Goal: Task Accomplishment & Management: Complete application form

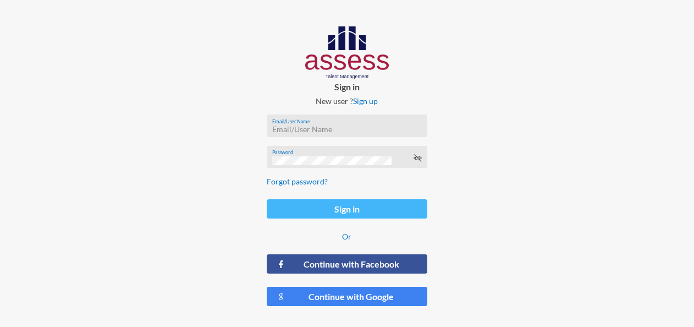
type input "[EMAIL_ADDRESS][DOMAIN_NAME]"
click at [367, 208] on button "Sign in" at bounding box center [347, 208] width 161 height 19
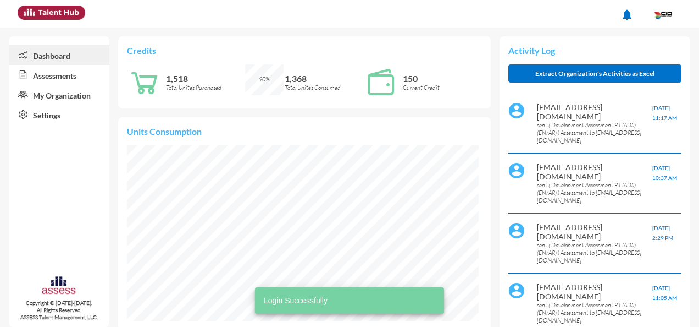
scroll to position [79, 158]
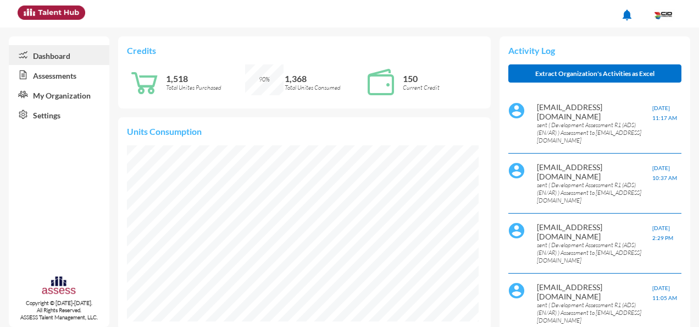
click at [63, 78] on link "Assessments" at bounding box center [59, 75] width 101 height 20
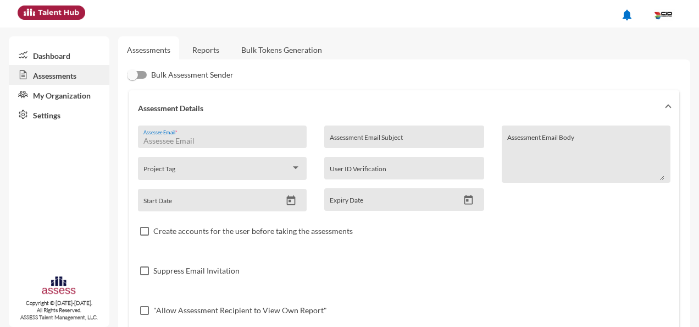
paste input "[EMAIL_ADDRESS][DOMAIN_NAME]"
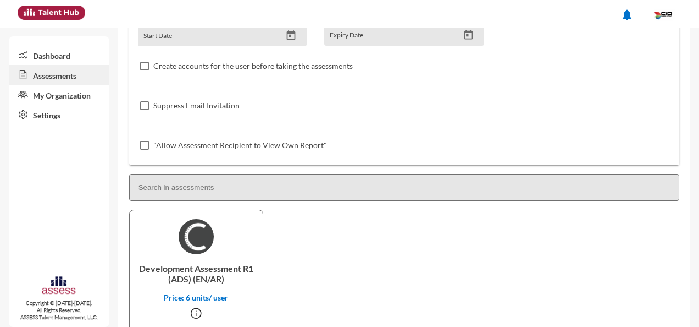
scroll to position [212, 0]
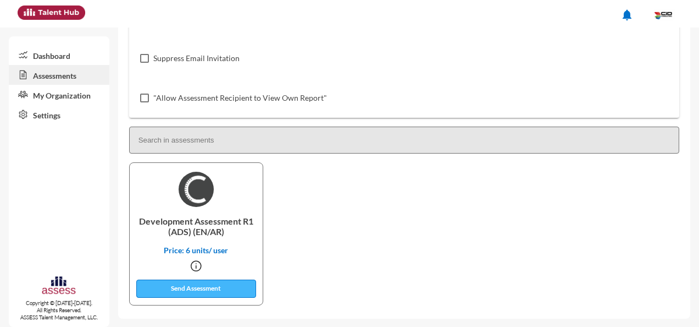
type input "[EMAIL_ADDRESS][DOMAIN_NAME]"
click at [179, 288] on button "Send Assessment" at bounding box center [196, 288] width 120 height 18
click at [74, 55] on link "Dashboard" at bounding box center [59, 55] width 101 height 20
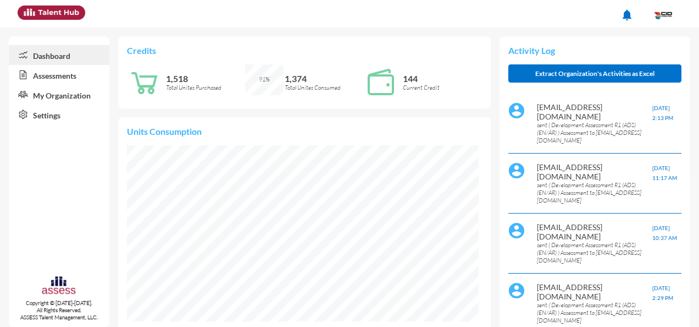
click at [51, 75] on link "Assessments" at bounding box center [59, 75] width 101 height 20
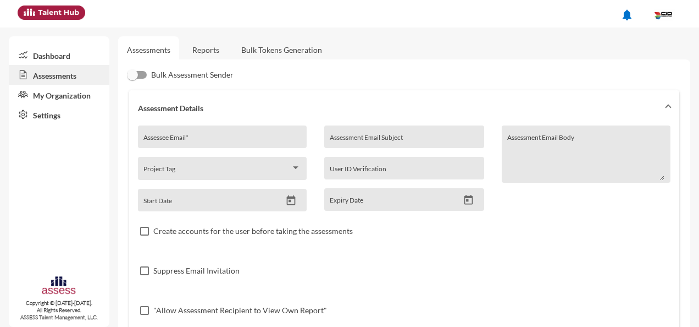
click at [49, 55] on link "Dashboard" at bounding box center [59, 55] width 101 height 20
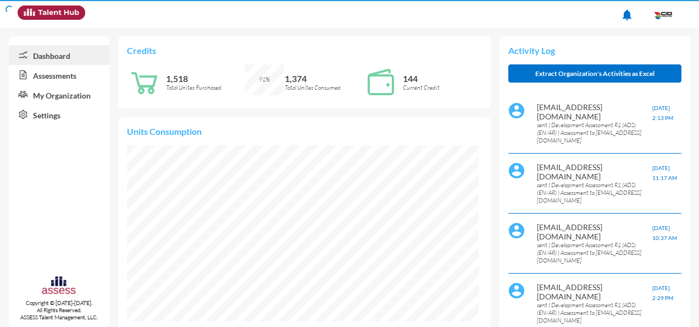
scroll to position [79, 158]
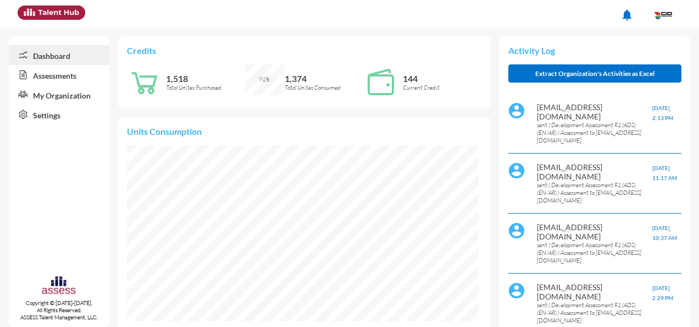
click at [56, 74] on link "Assessments" at bounding box center [59, 75] width 101 height 20
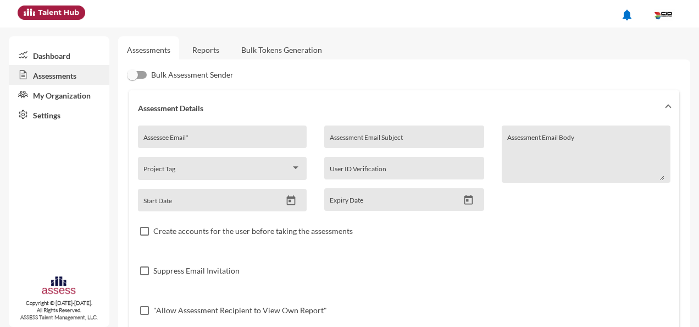
click at [58, 62] on link "Dashboard" at bounding box center [59, 55] width 101 height 20
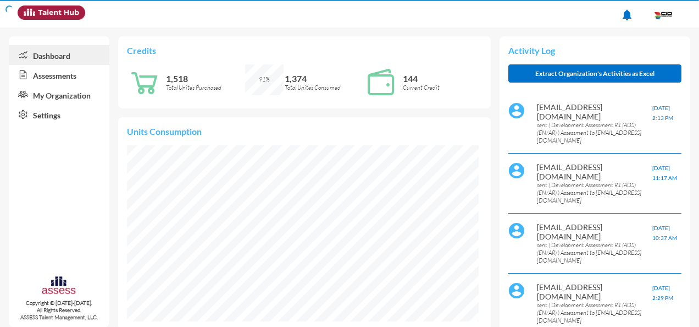
scroll to position [79, 158]
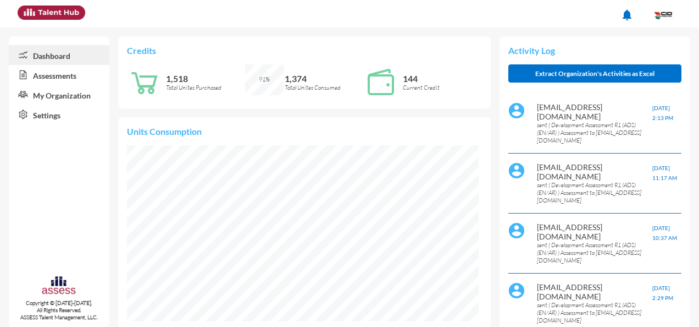
click at [577, 121] on p "sent ( Development Assessment R1 (ADS) (EN/AR) ) Assessment to [EMAIL_ADDRESS][…" at bounding box center [594, 132] width 115 height 23
